Goal: Complete application form

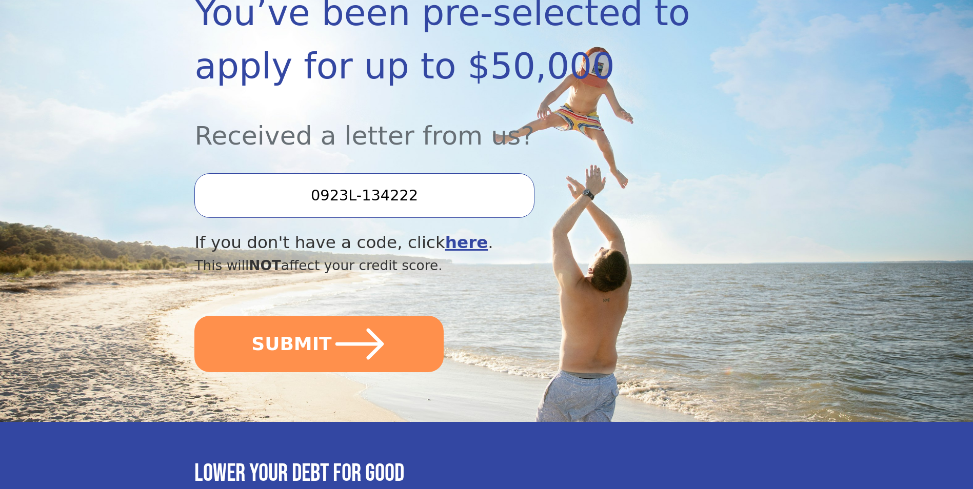
scroll to position [205, 0]
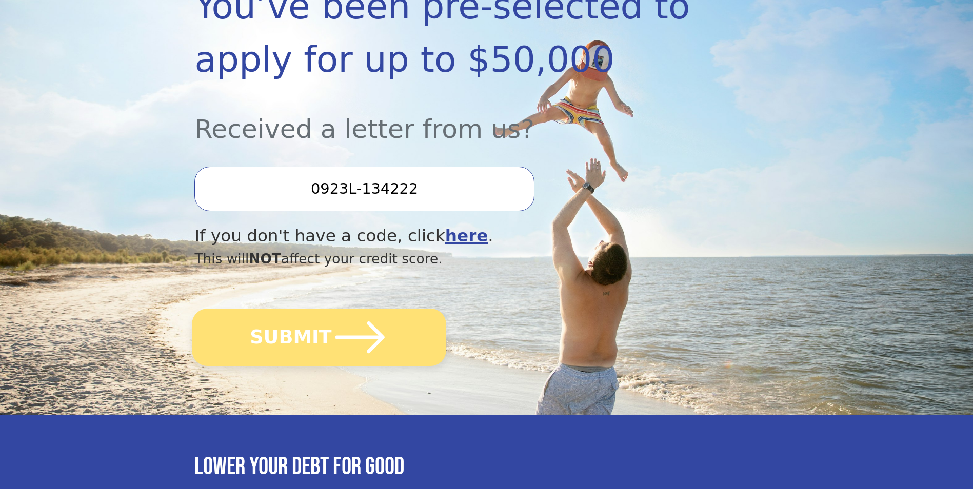
click at [353, 329] on icon "submit" at bounding box center [360, 337] width 56 height 56
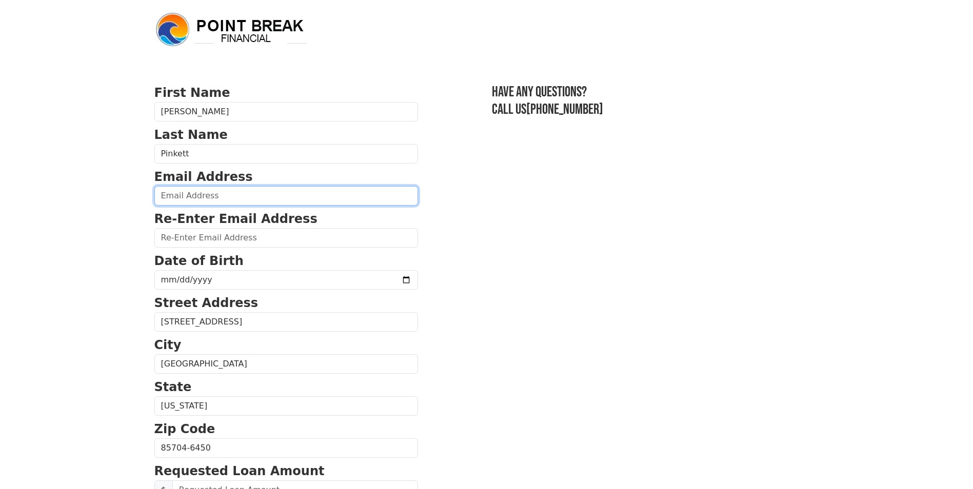
click at [168, 196] on input "email" at bounding box center [286, 195] width 264 height 19
type input "[EMAIL_ADDRESS][DOMAIN_NAME]"
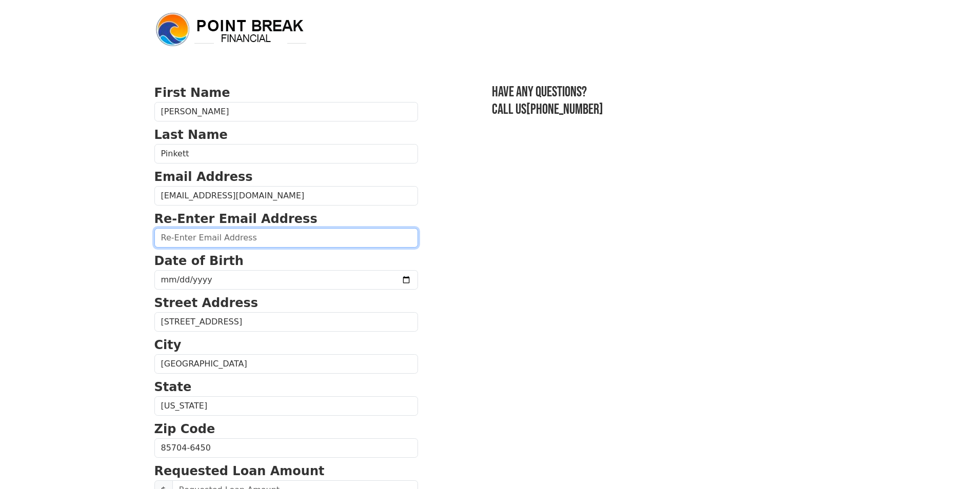
click at [164, 240] on input "email" at bounding box center [286, 237] width 264 height 19
type input "[EMAIL_ADDRESS][DOMAIN_NAME]"
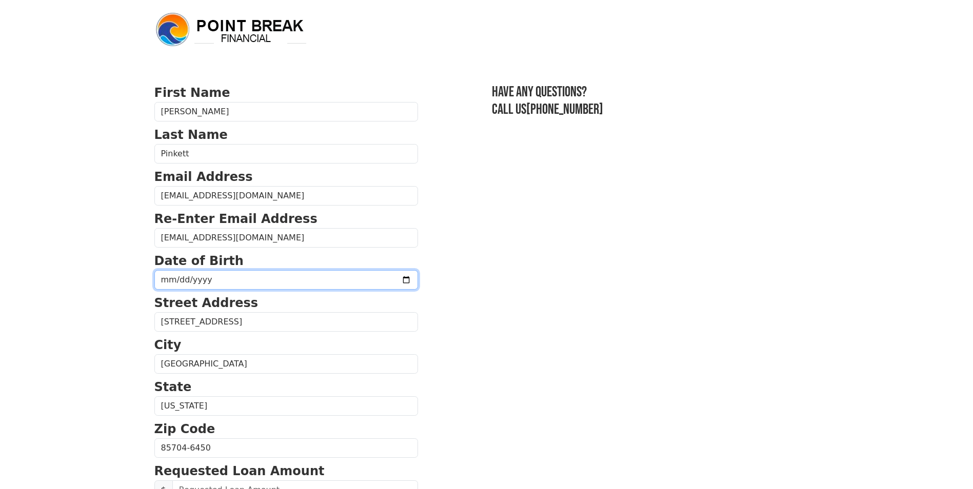
click at [171, 279] on input "date" at bounding box center [286, 279] width 264 height 19
type input "0007-11-29"
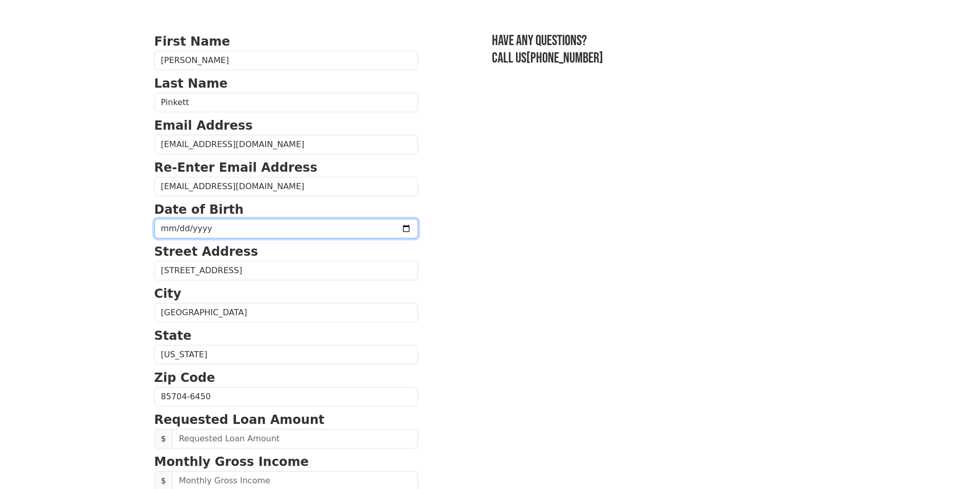
scroll to position [103, 0]
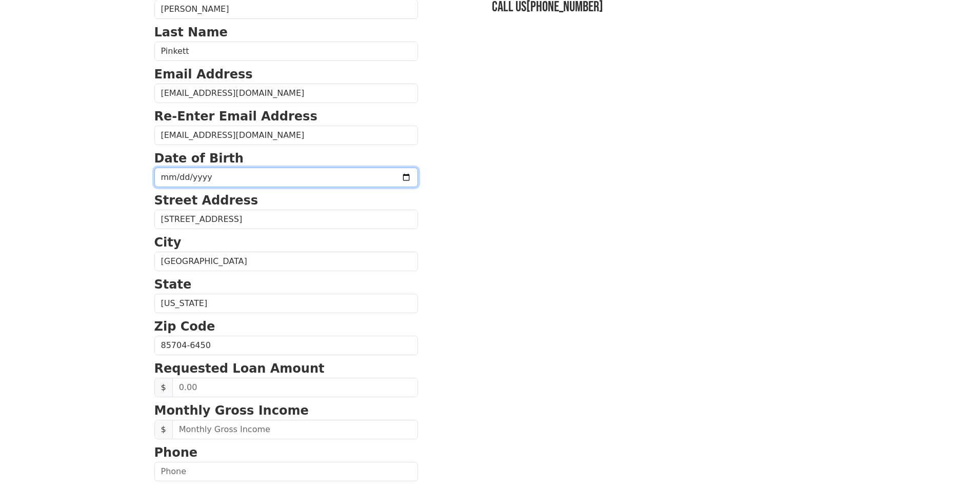
type input "197050-11-29"
type input "[DATE]"
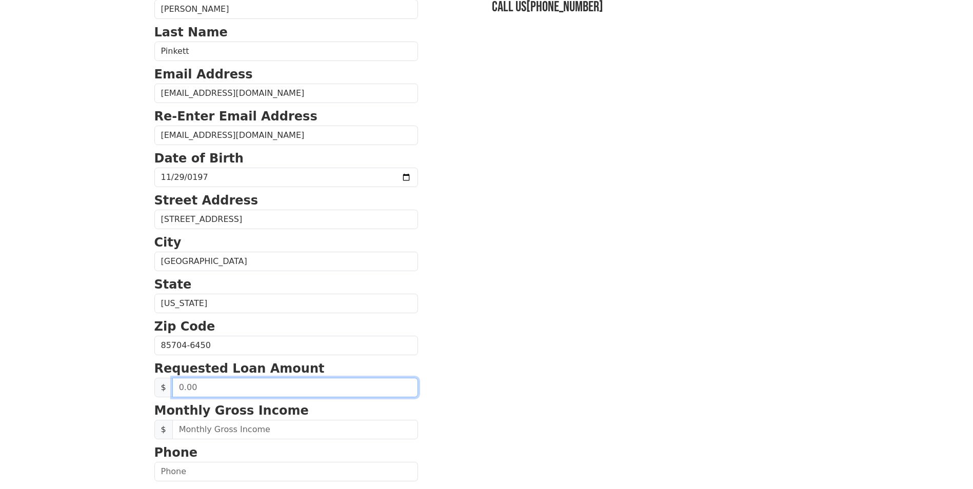
click at [182, 389] on input "text" at bounding box center [295, 387] width 246 height 19
type input "50.00"
click at [199, 387] on input "50.00" at bounding box center [295, 387] width 246 height 19
click at [196, 390] on input "50.00" at bounding box center [295, 387] width 246 height 19
drag, startPoint x: 196, startPoint y: 388, endPoint x: 176, endPoint y: 389, distance: 20.5
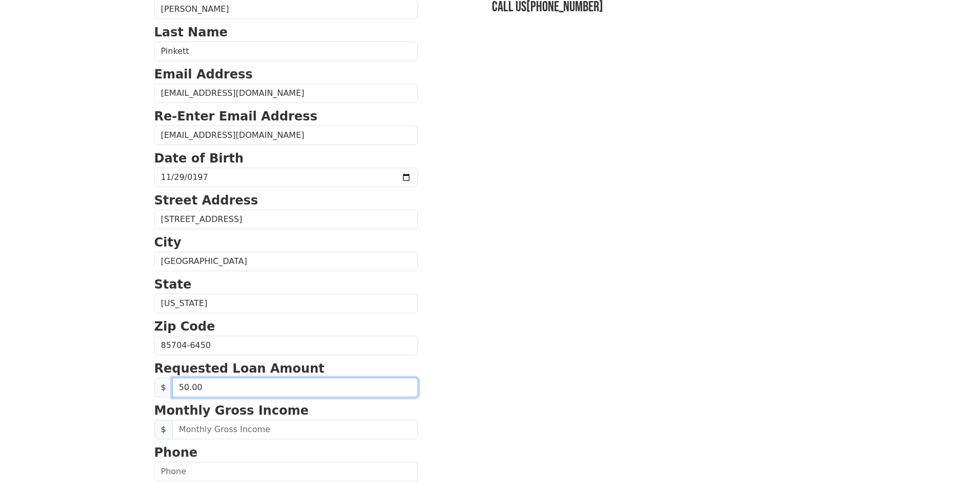
click at [176, 389] on input "50.00" at bounding box center [295, 387] width 246 height 19
type input "50,000.00"
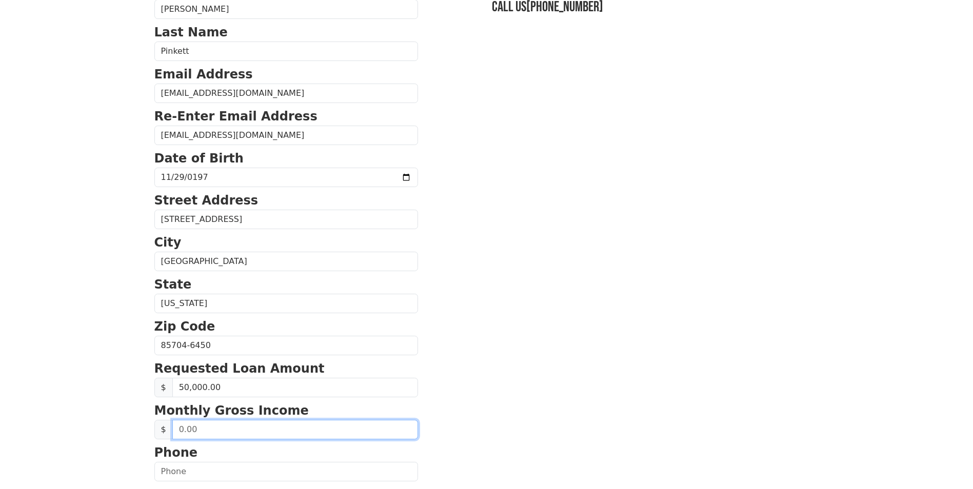
click at [190, 428] on input "text" at bounding box center [295, 429] width 246 height 19
type input "116,112.00"
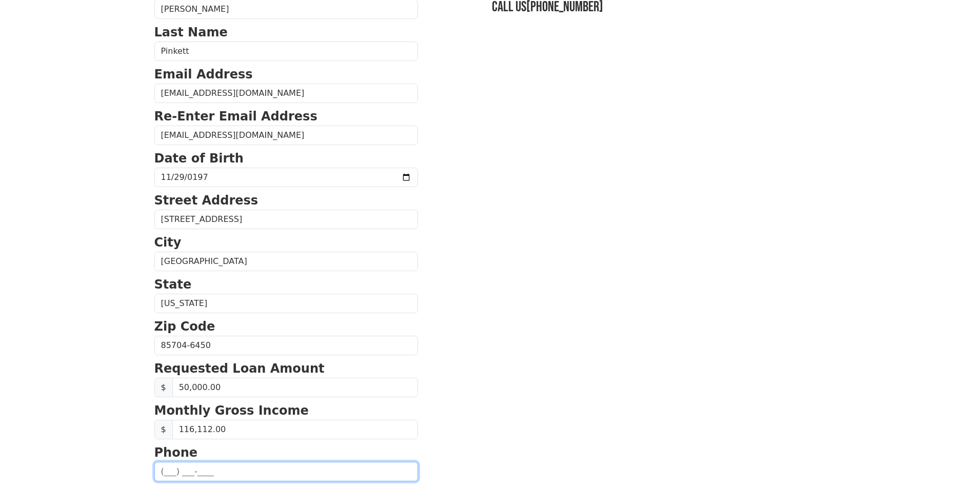
click at [171, 472] on input "text" at bounding box center [286, 471] width 264 height 19
type input "[PHONE_NUMBER]"
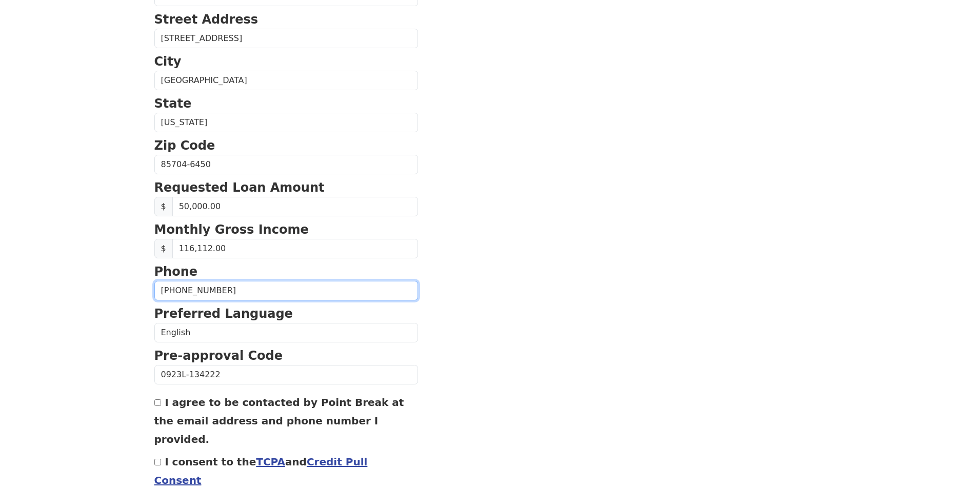
scroll to position [308, 0]
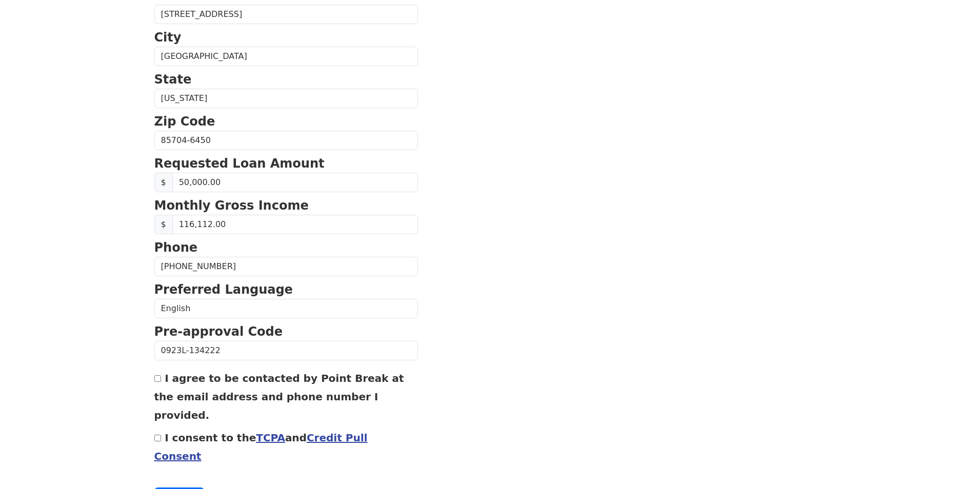
click at [157, 378] on input "I agree to be contacted by Point Break at the email address and phone number I …" at bounding box center [157, 378] width 7 height 7
checkbox input "true"
click at [157, 435] on input "I consent to the TCPA and Credit Pull Consent" at bounding box center [157, 438] width 7 height 7
checkbox input "true"
drag, startPoint x: 223, startPoint y: 224, endPoint x: 178, endPoint y: 231, distance: 44.8
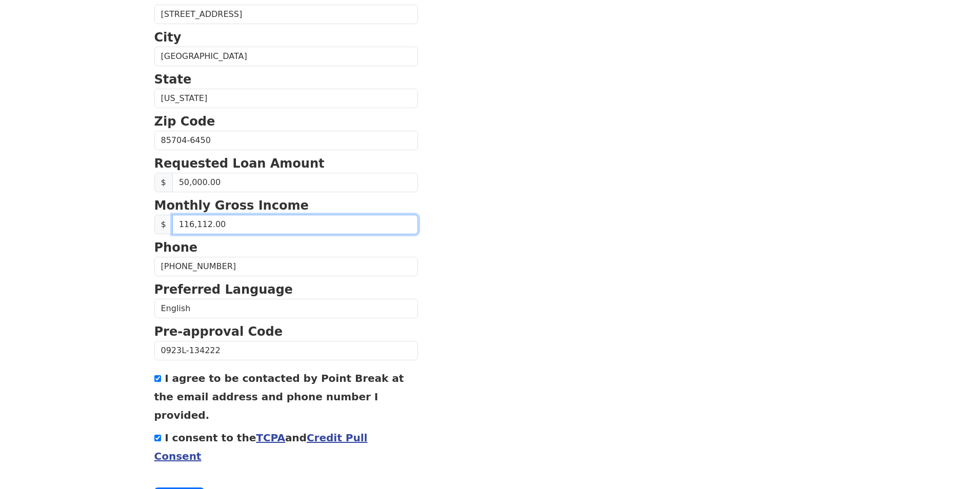
click at [178, 231] on input "116,112.00" at bounding box center [295, 224] width 246 height 19
type input "9,676.00"
click at [183, 488] on button "Continue" at bounding box center [179, 497] width 50 height 19
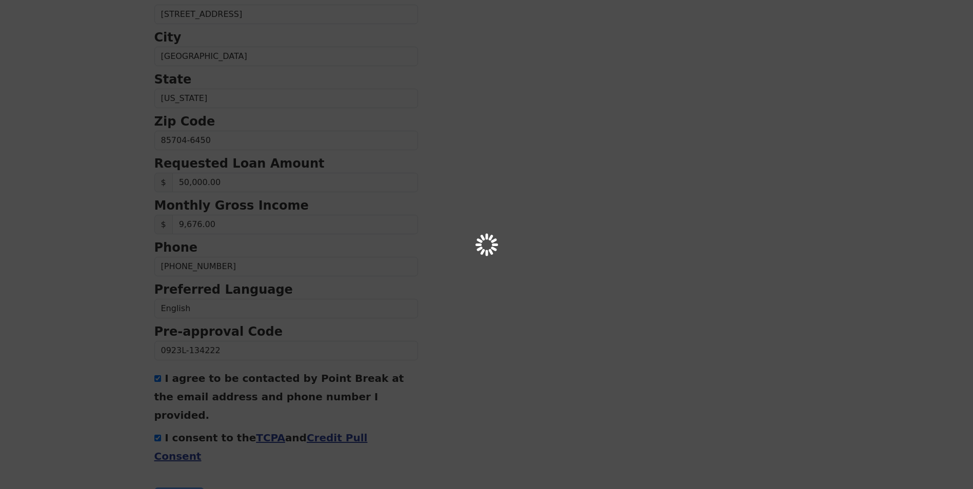
click at [178, 458] on div at bounding box center [486, 244] width 973 height 489
